Goal: Browse casually: Explore the website without a specific task or goal

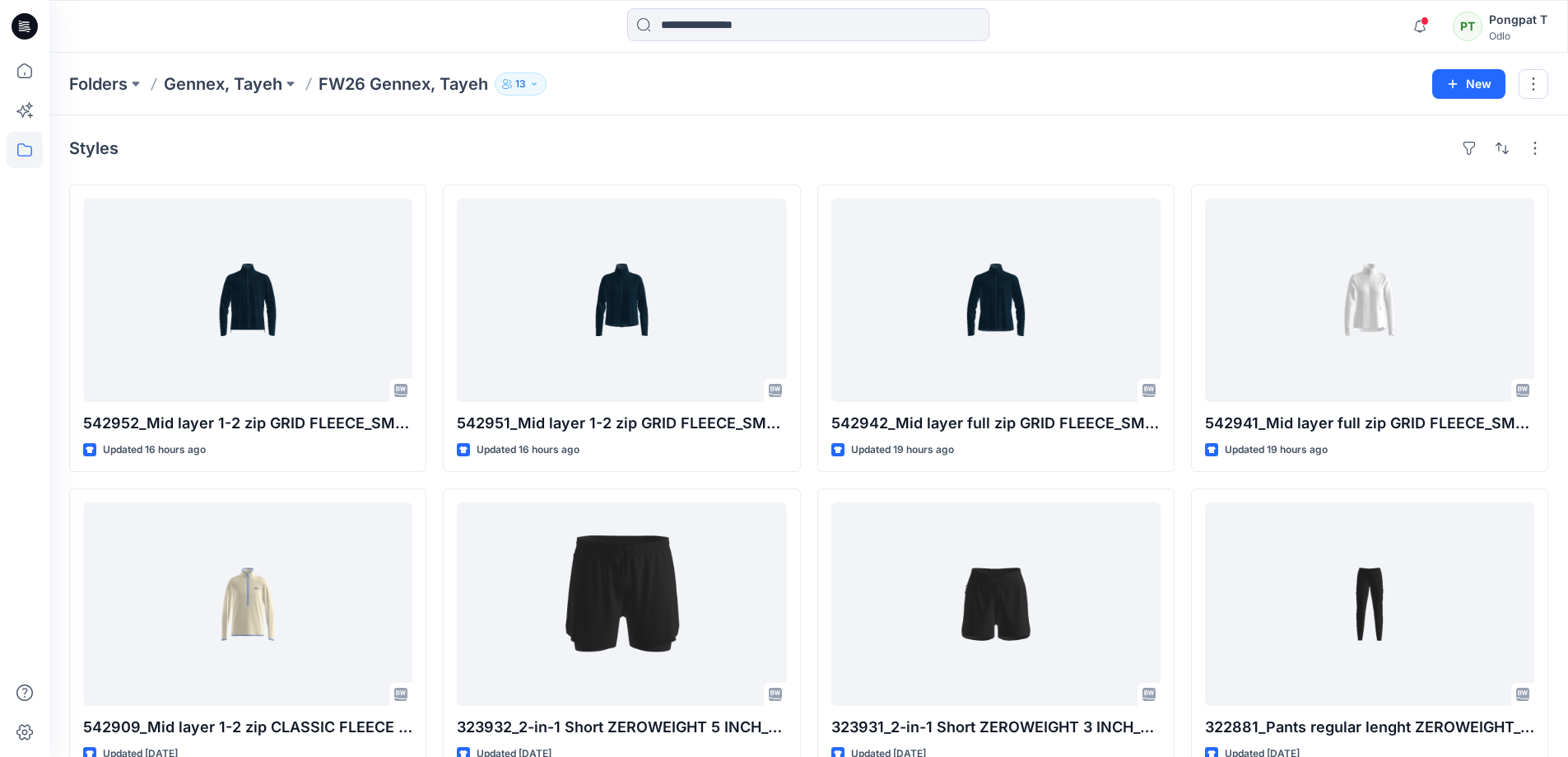
scroll to position [1153, 0]
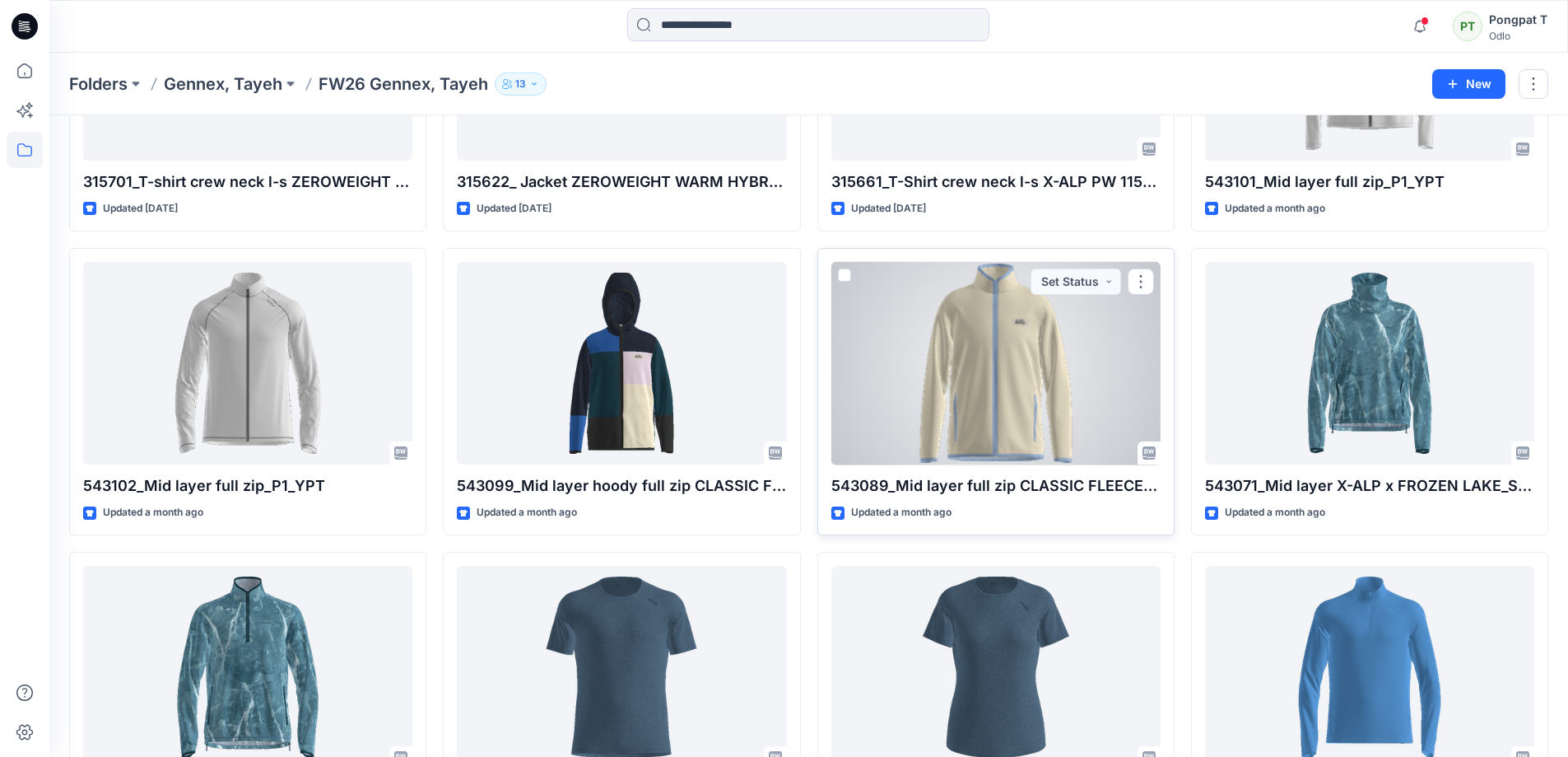
click at [1041, 391] on div at bounding box center [996, 364] width 329 height 204
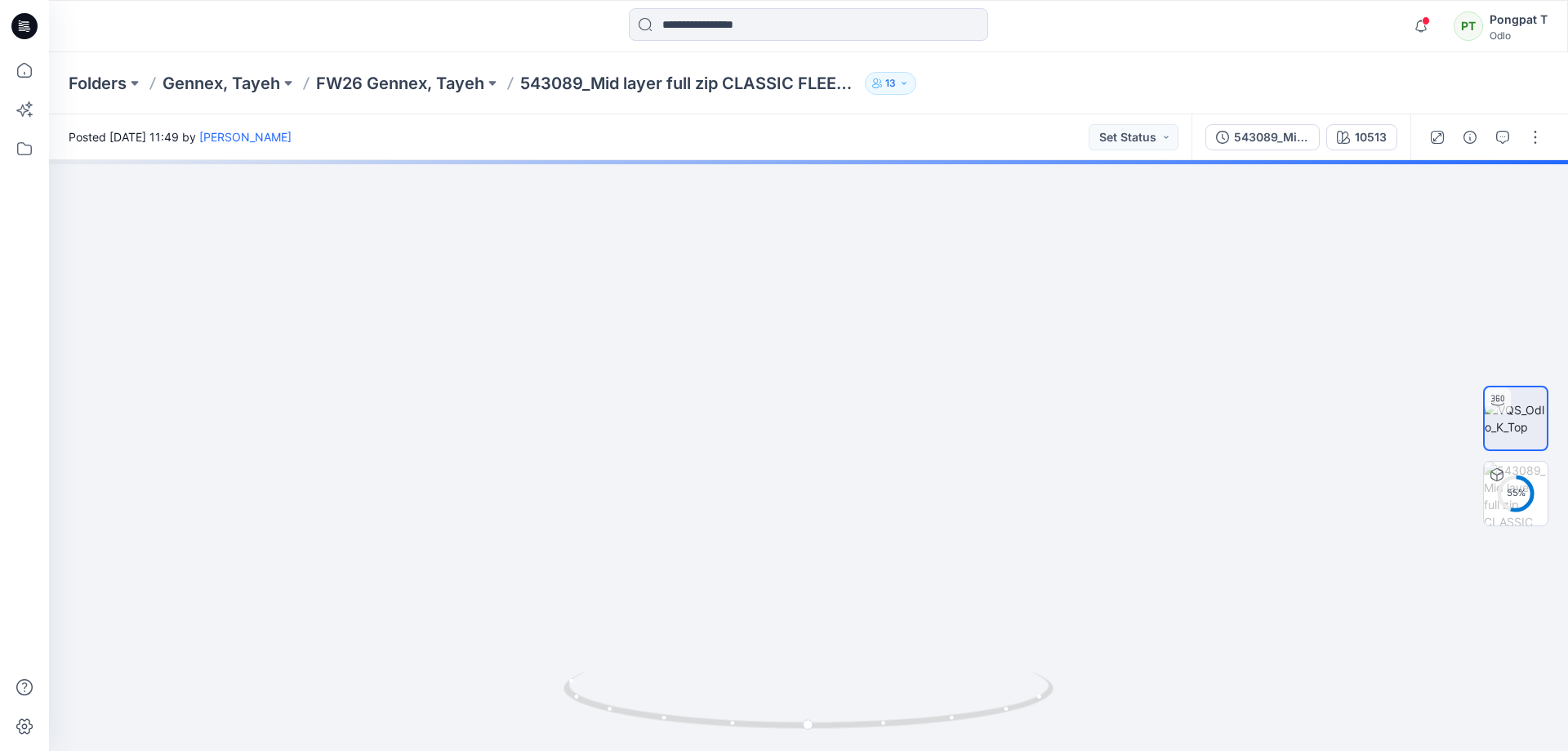
drag, startPoint x: 909, startPoint y: 299, endPoint x: 926, endPoint y: 782, distance: 483.3
click at [926, 750] on html "Notifications [PERSON_NAME] shared 542952_Mid layer 1-2 zip GRID FLEECE_SMS_3D …" at bounding box center [784, 375] width 1568 height 751
drag, startPoint x: 956, startPoint y: 465, endPoint x: 920, endPoint y: 169, distance: 298.2
click at [920, 169] on img at bounding box center [824, 455] width 1715 height 590
drag, startPoint x: 937, startPoint y: 555, endPoint x: 875, endPoint y: 154, distance: 405.8
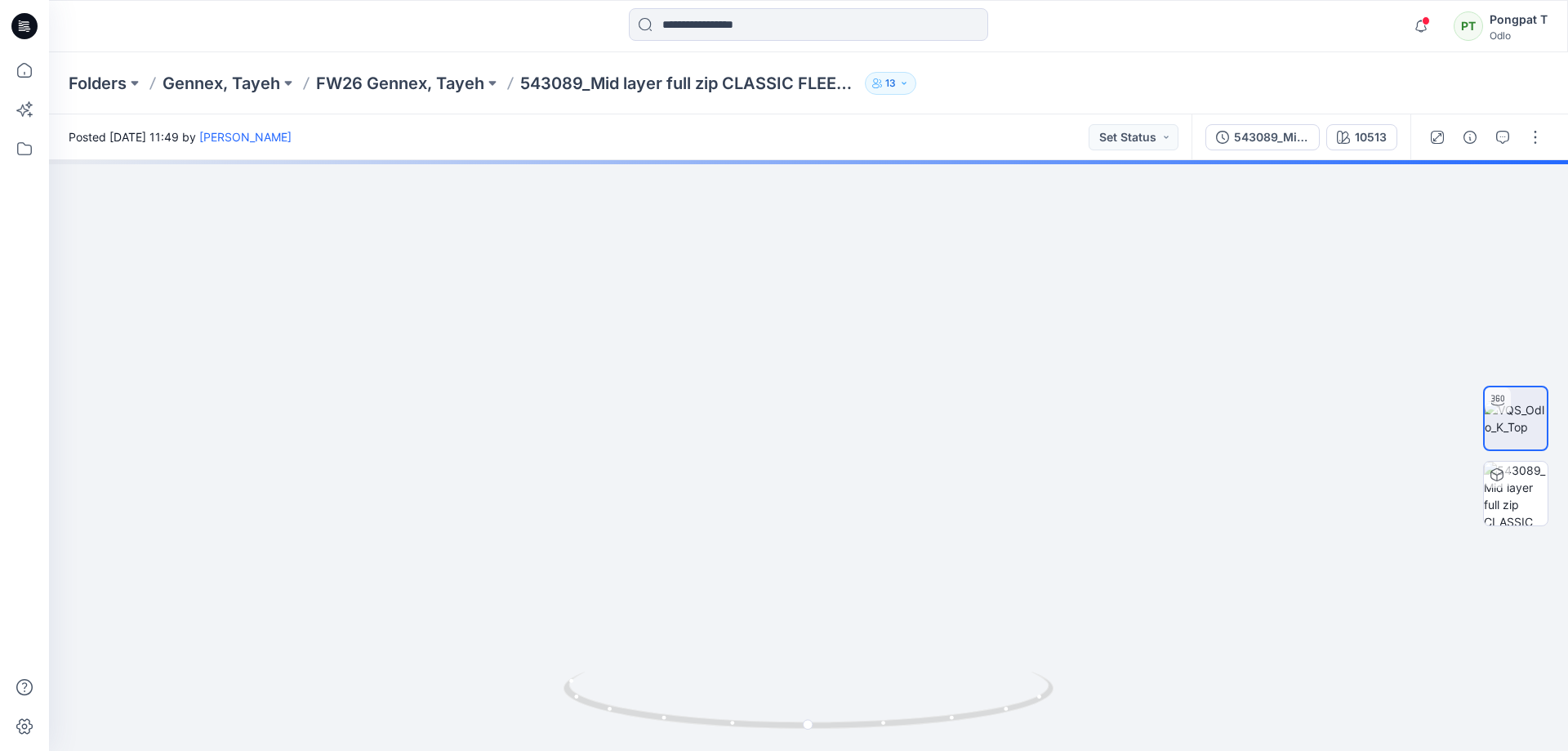
click at [875, 181] on img at bounding box center [790, 216] width 1715 height 1069
drag, startPoint x: 890, startPoint y: 401, endPoint x: 832, endPoint y: 176, distance: 232.4
click at [832, 176] on img at bounding box center [716, 18] width 1715 height 1465
drag, startPoint x: 958, startPoint y: 337, endPoint x: 980, endPoint y: 448, distance: 113.2
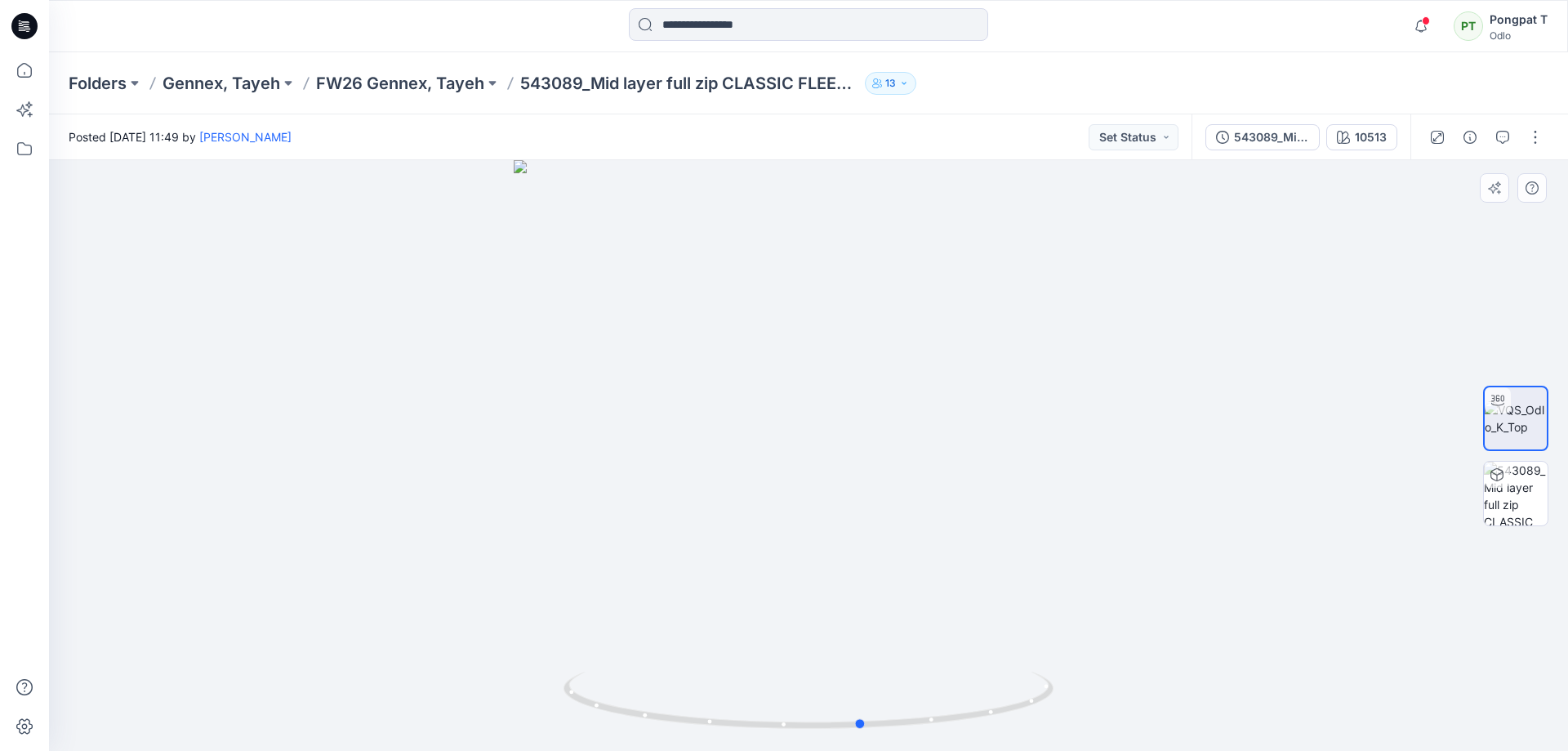
drag, startPoint x: 868, startPoint y: 733, endPoint x: 545, endPoint y: 666, distance: 329.9
click at [545, 666] on div at bounding box center [809, 455] width 1520 height 590
click at [1349, 134] on icon "button" at bounding box center [1344, 137] width 13 height 13
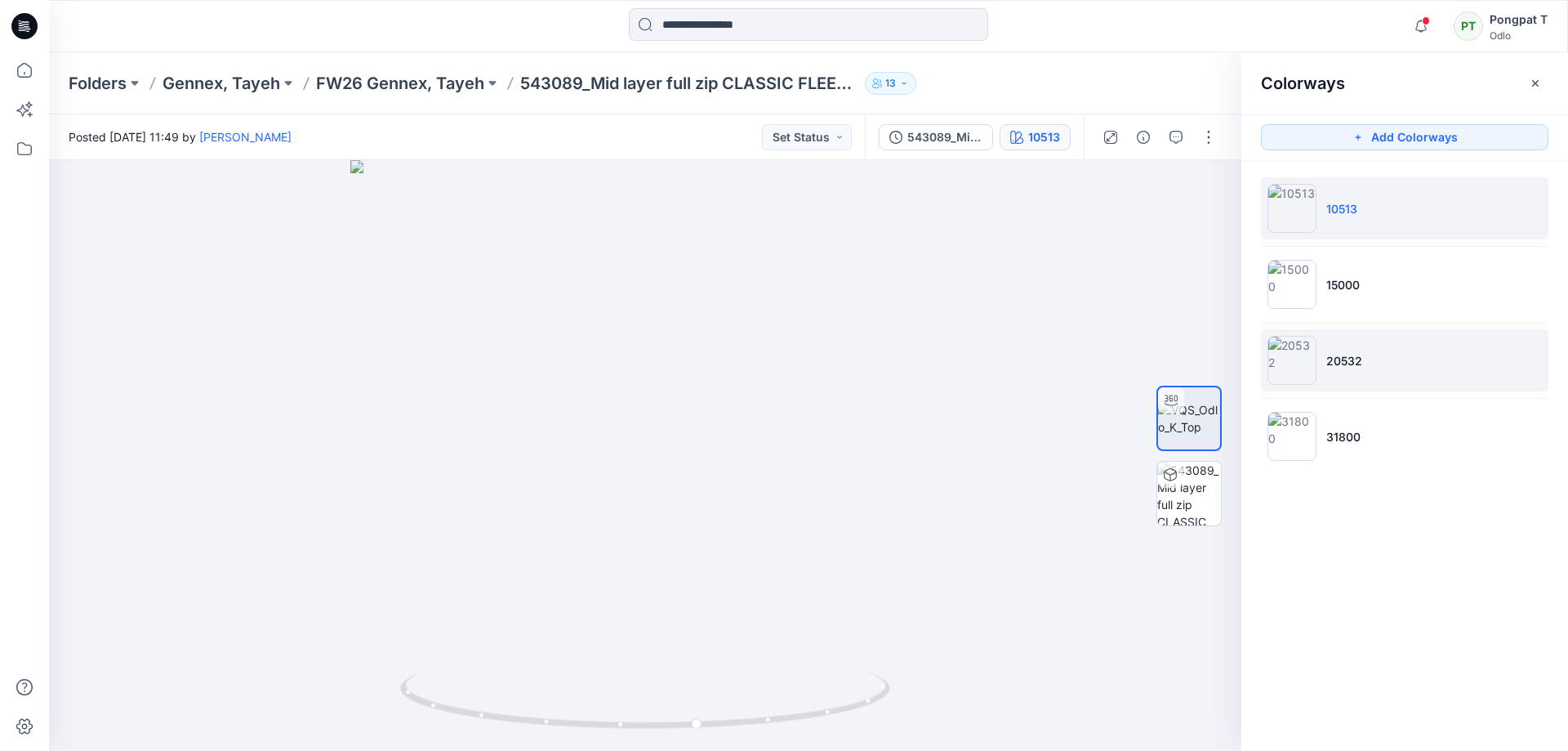
click at [1422, 384] on li "20532" at bounding box center [1405, 361] width 287 height 62
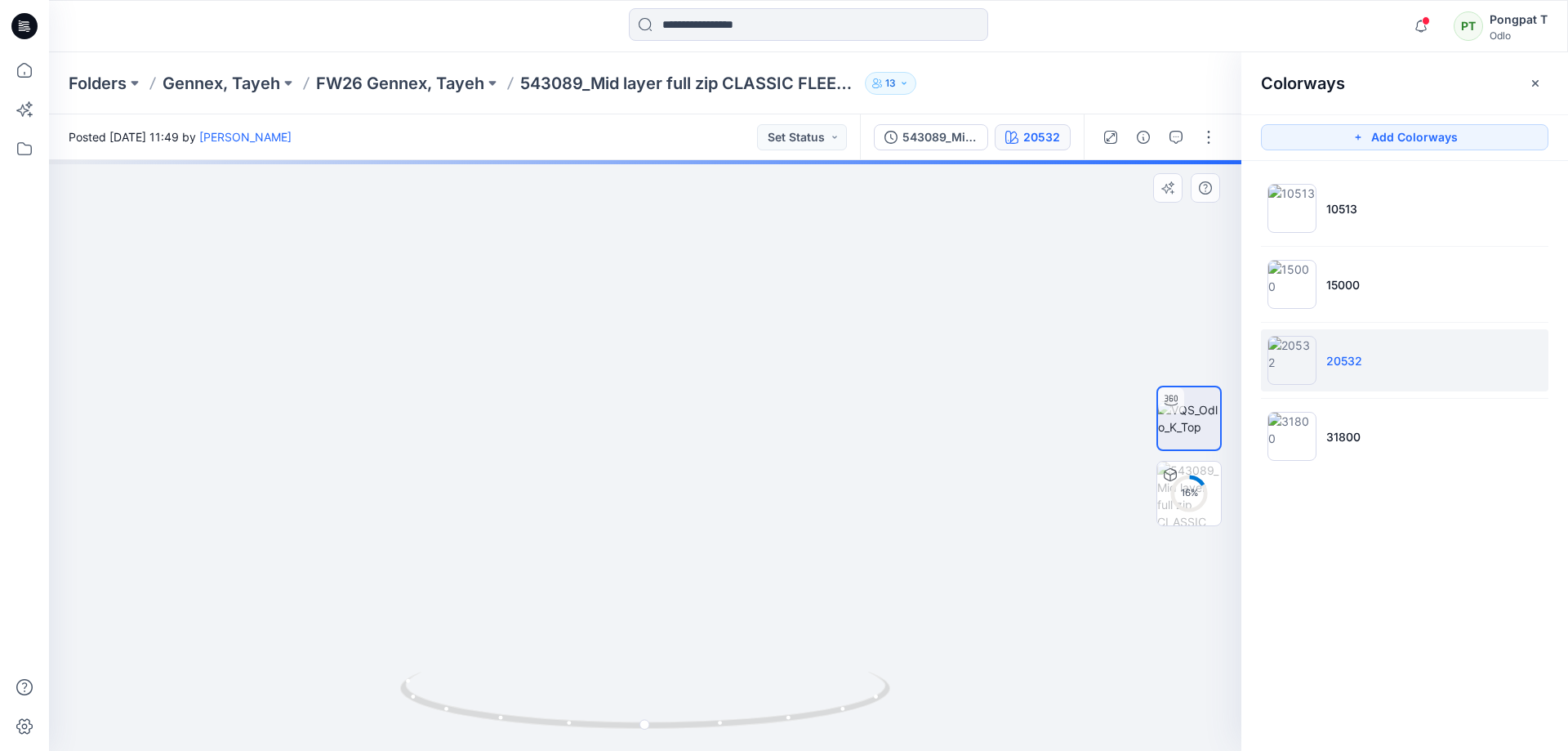
drag, startPoint x: 780, startPoint y: 279, endPoint x: 870, endPoint y: 618, distance: 350.7
click at [870, 618] on img at bounding box center [732, 284] width 1940 height 933
drag, startPoint x: 776, startPoint y: 285, endPoint x: 793, endPoint y: 548, distance: 263.5
click at [793, 553] on img at bounding box center [735, 287] width 1940 height 927
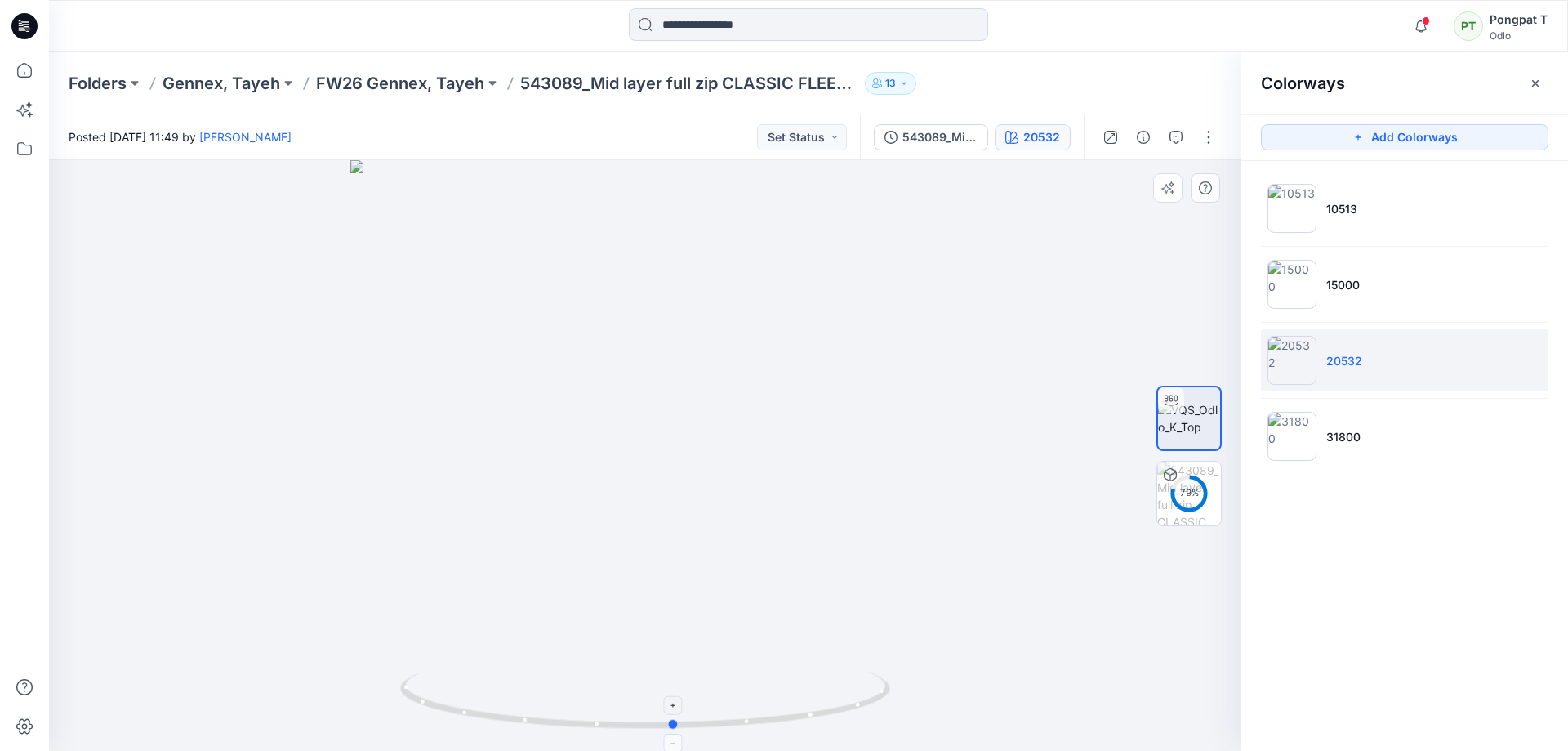
drag, startPoint x: 837, startPoint y: 705, endPoint x: 866, endPoint y: 717, distance: 31.4
click at [866, 717] on icon at bounding box center [647, 702] width 494 height 61
click at [1205, 479] on img at bounding box center [1188, 493] width 63 height 63
